Goal: Task Accomplishment & Management: Use online tool/utility

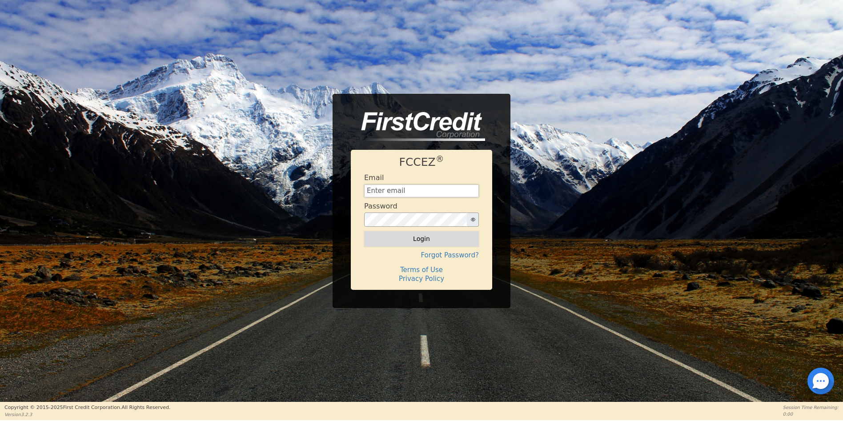
type input "[EMAIL_ADDRESS][DOMAIN_NAME]"
click at [416, 239] on button "Login" at bounding box center [421, 238] width 115 height 15
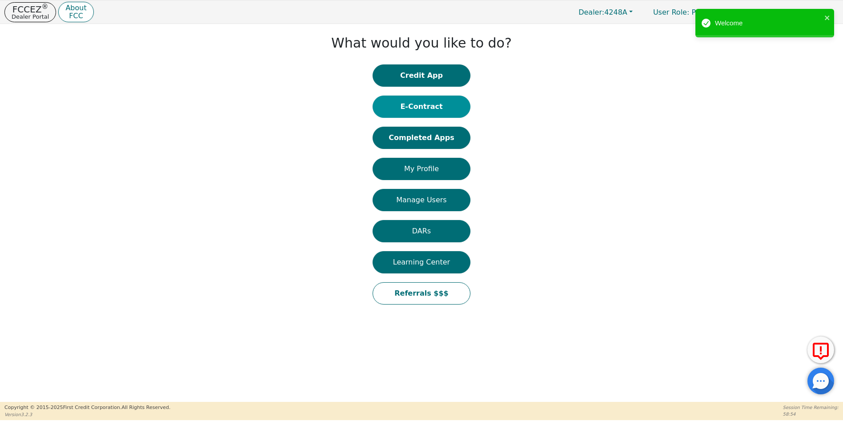
click at [411, 105] on button "E-Contract" at bounding box center [422, 107] width 98 height 22
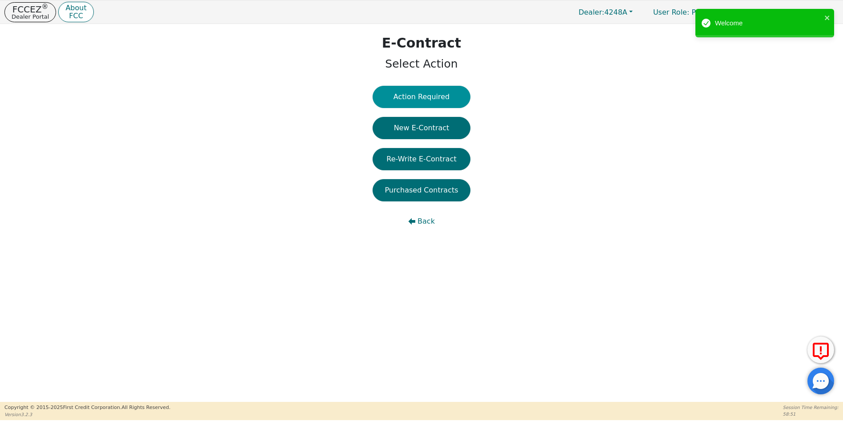
click at [434, 99] on button "Action Required" at bounding box center [422, 97] width 98 height 22
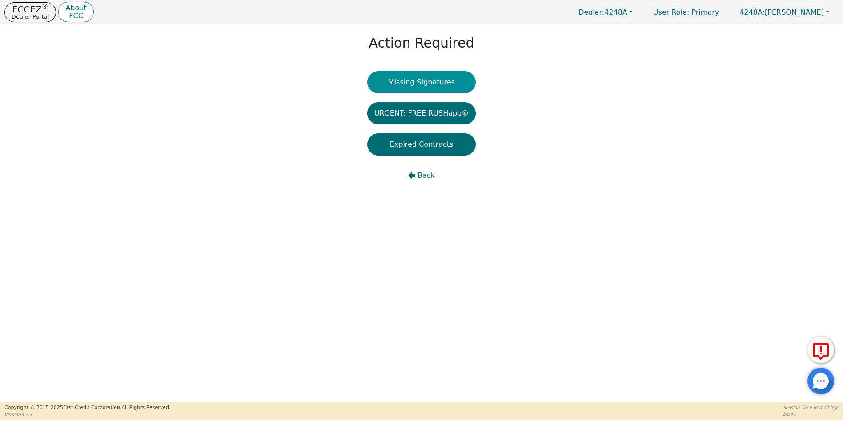
click at [432, 84] on button "Missing Signatures" at bounding box center [421, 82] width 109 height 22
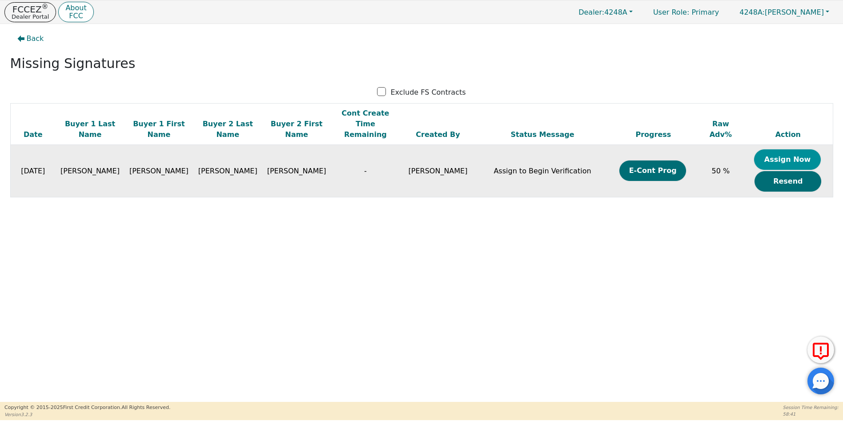
click at [787, 149] on button "Assign Now" at bounding box center [787, 159] width 67 height 20
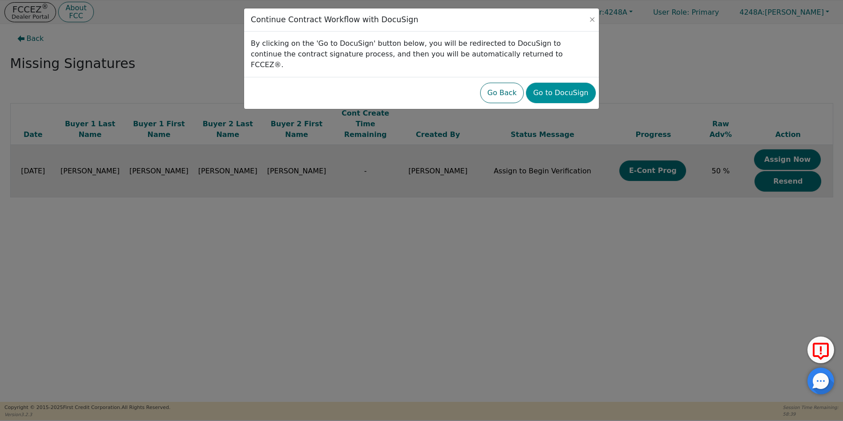
click at [580, 85] on button "Go to DocuSign" at bounding box center [560, 93] width 69 height 20
